Goal: Task Accomplishment & Management: Use online tool/utility

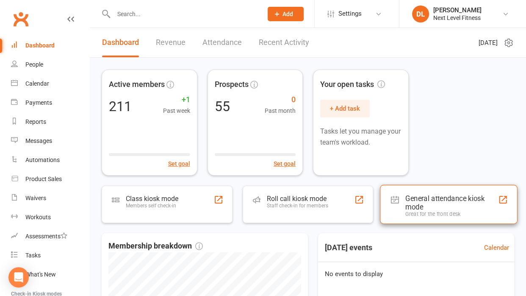
click at [419, 198] on div "General attendance kiosk mode" at bounding box center [451, 202] width 93 height 17
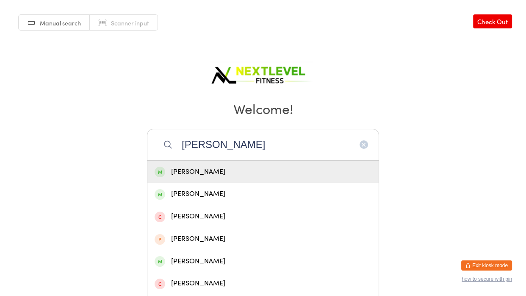
type input "[PERSON_NAME]"
click at [195, 169] on div "[PERSON_NAME]" at bounding box center [263, 171] width 217 height 11
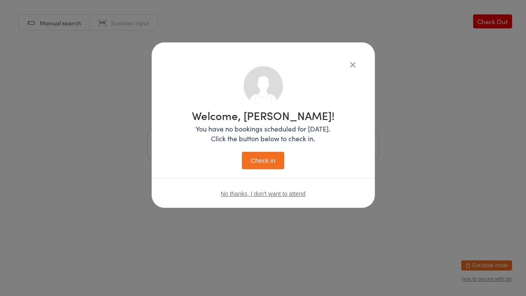
click at [268, 161] on button "Check in" at bounding box center [263, 160] width 42 height 17
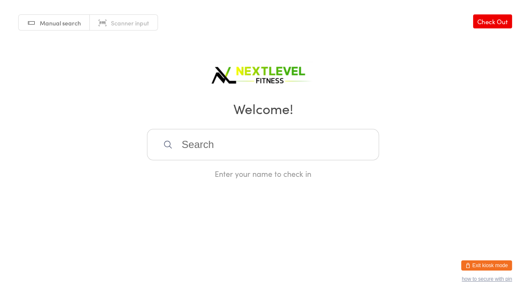
click at [216, 160] on input "search" at bounding box center [263, 144] width 232 height 31
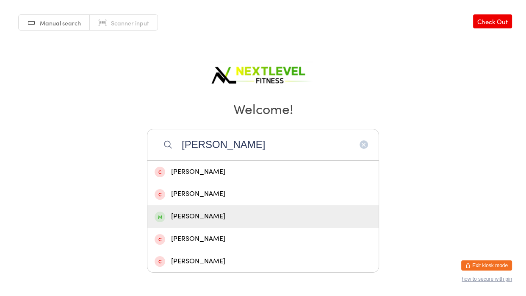
type input "[PERSON_NAME]"
click at [194, 215] on div "[PERSON_NAME]" at bounding box center [263, 216] width 217 height 11
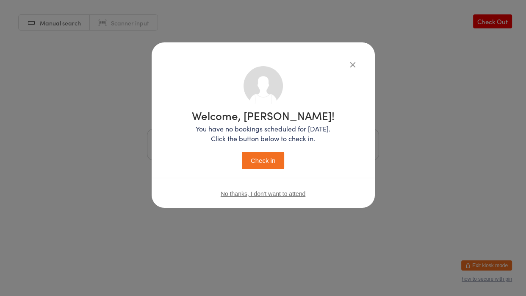
click at [260, 164] on button "Check in" at bounding box center [263, 160] width 42 height 17
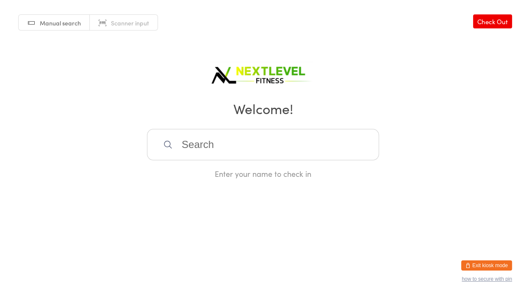
click at [260, 164] on div "Enter your name to check in" at bounding box center [263, 154] width 232 height 50
click at [197, 138] on input "search" at bounding box center [263, 144] width 232 height 31
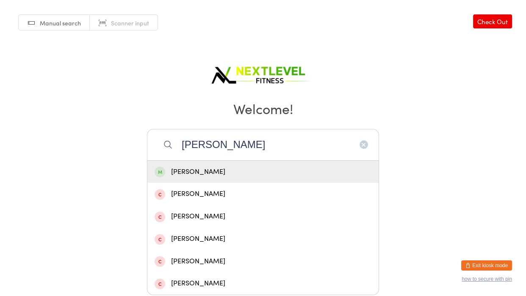
type input "[PERSON_NAME]"
click at [183, 172] on div "[PERSON_NAME]" at bounding box center [263, 171] width 217 height 11
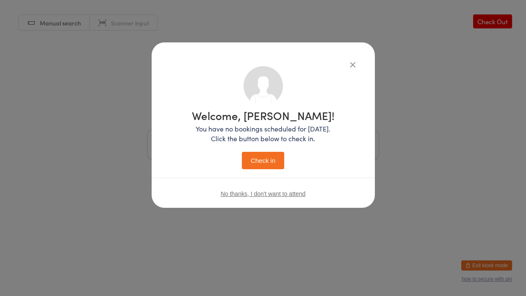
click at [266, 162] on button "Check in" at bounding box center [263, 160] width 42 height 17
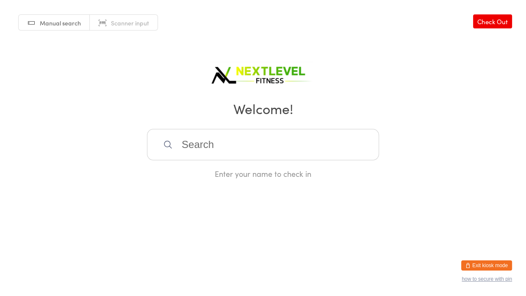
click at [251, 147] on input "search" at bounding box center [263, 144] width 232 height 31
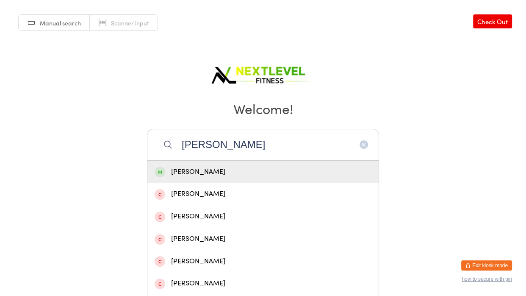
type input "[PERSON_NAME]"
click at [199, 169] on div "[PERSON_NAME]" at bounding box center [263, 171] width 217 height 11
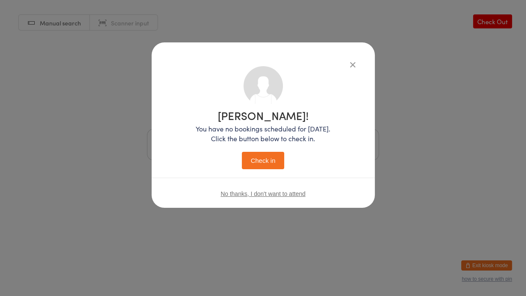
click at [274, 165] on button "Check in" at bounding box center [263, 160] width 42 height 17
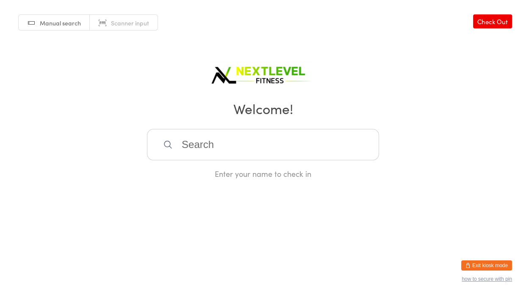
click at [253, 137] on input "search" at bounding box center [263, 144] width 232 height 31
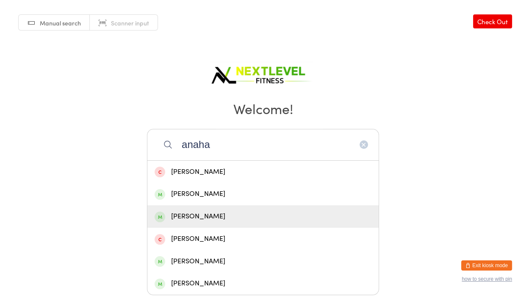
type input "anaha"
click at [247, 217] on div "[PERSON_NAME]" at bounding box center [263, 216] width 217 height 11
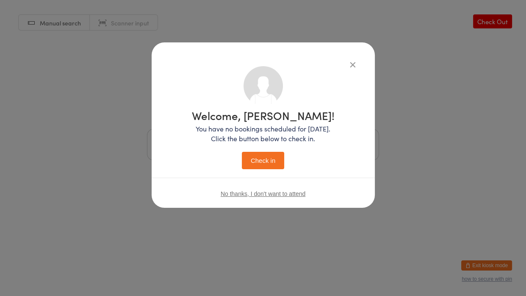
click at [256, 164] on button "Check in" at bounding box center [263, 160] width 42 height 17
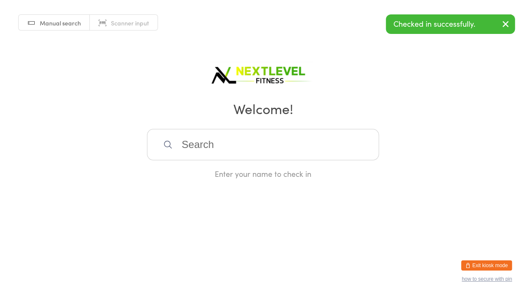
click at [364, 133] on input "search" at bounding box center [263, 144] width 232 height 31
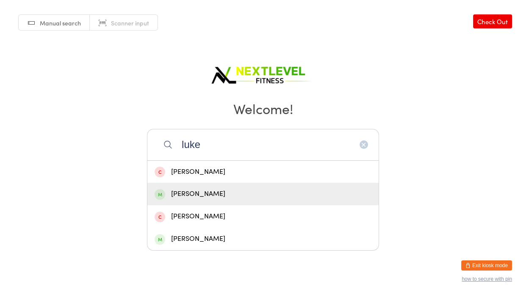
type input "luke"
click at [199, 197] on div "[PERSON_NAME]" at bounding box center [263, 193] width 217 height 11
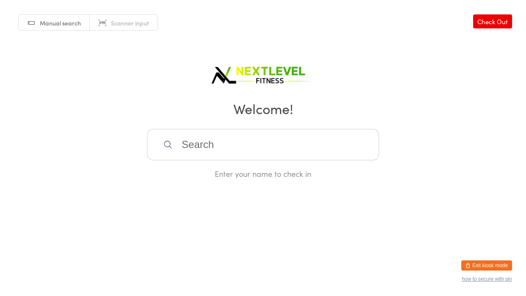
click at [199, 197] on html "You have now entered Kiosk Mode. Members will be able to check themselves in us…" at bounding box center [263, 148] width 526 height 296
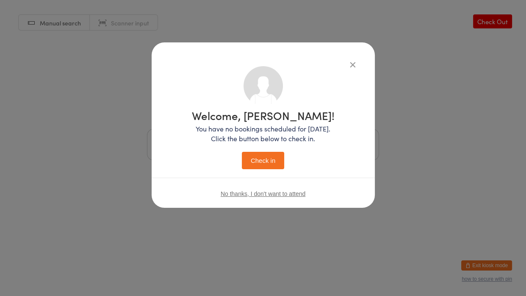
click at [261, 169] on button "Check in" at bounding box center [263, 160] width 42 height 17
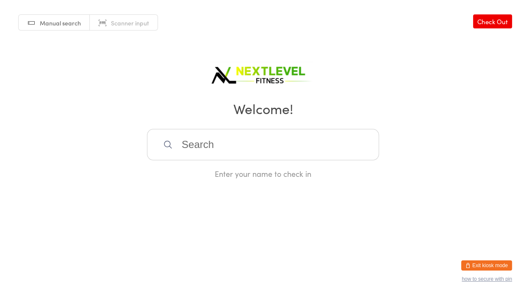
click at [350, 145] on input "search" at bounding box center [263, 144] width 232 height 31
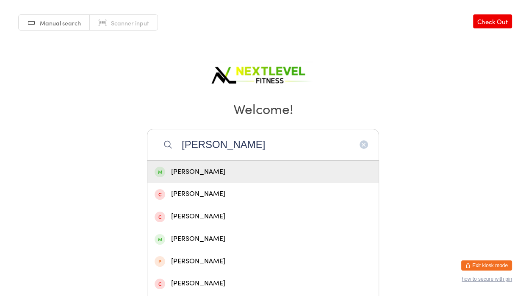
type input "[PERSON_NAME]"
click at [303, 171] on div "[PERSON_NAME]" at bounding box center [263, 171] width 217 height 11
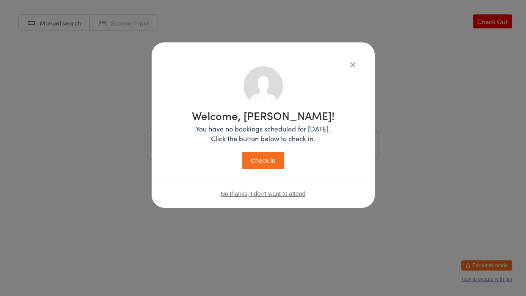
click at [253, 158] on button "Check in" at bounding box center [263, 160] width 42 height 17
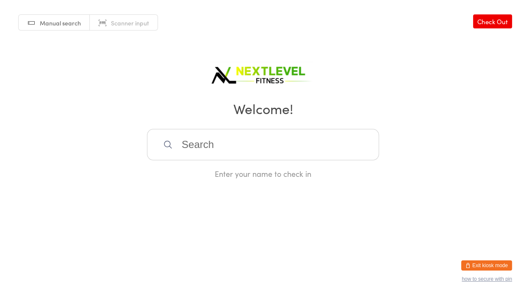
click at [183, 151] on input "search" at bounding box center [263, 144] width 232 height 31
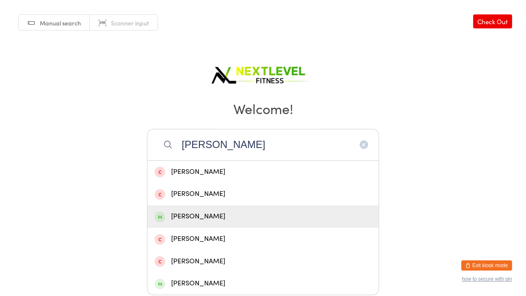
type input "[PERSON_NAME]"
click at [187, 219] on div "[PERSON_NAME]" at bounding box center [263, 216] width 217 height 11
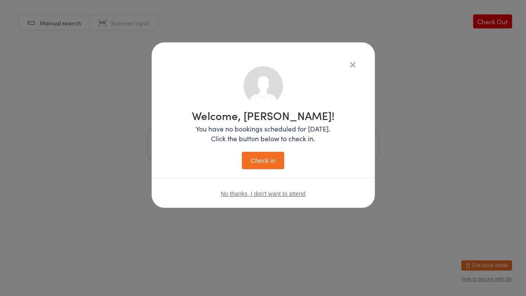
click at [273, 160] on button "Check in" at bounding box center [263, 160] width 42 height 17
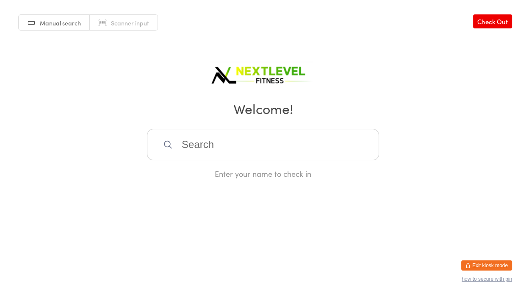
click at [273, 160] on input "search" at bounding box center [263, 144] width 232 height 31
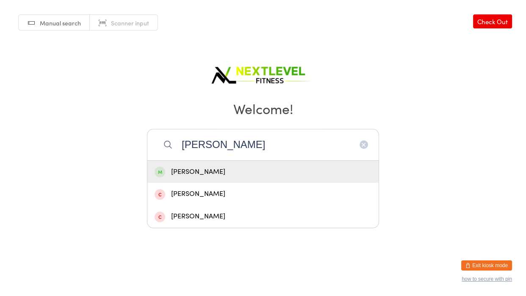
type input "[PERSON_NAME]"
click at [219, 173] on div "[PERSON_NAME]" at bounding box center [263, 171] width 217 height 11
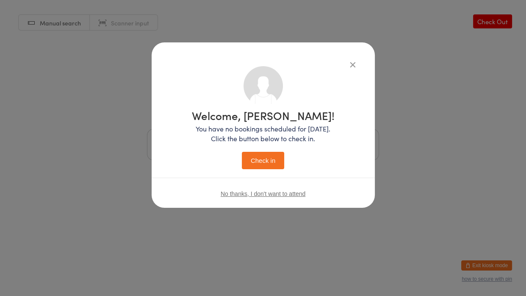
click at [265, 166] on button "Check in" at bounding box center [263, 160] width 42 height 17
